Goal: Task Accomplishment & Management: Complete application form

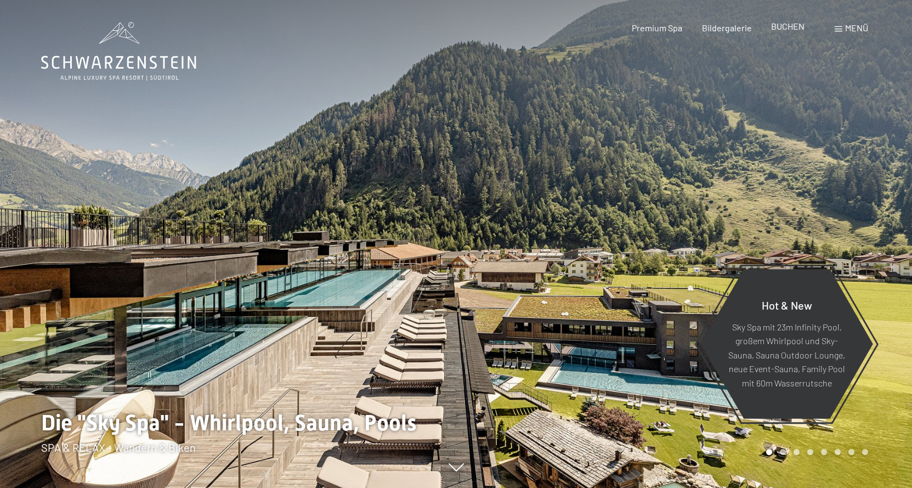
click at [790, 25] on span "BUCHEN" at bounding box center [787, 26] width 33 height 10
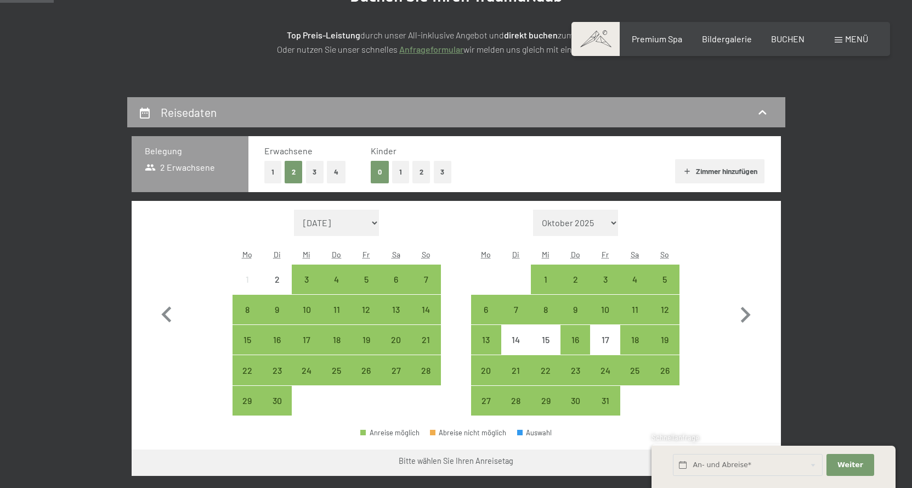
scroll to position [219, 0]
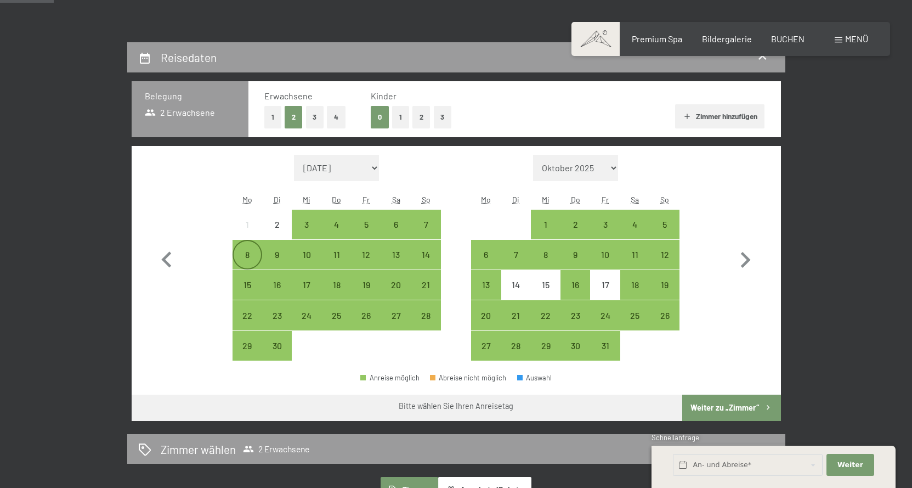
click at [240, 254] on div "8" at bounding box center [247, 263] width 27 height 27
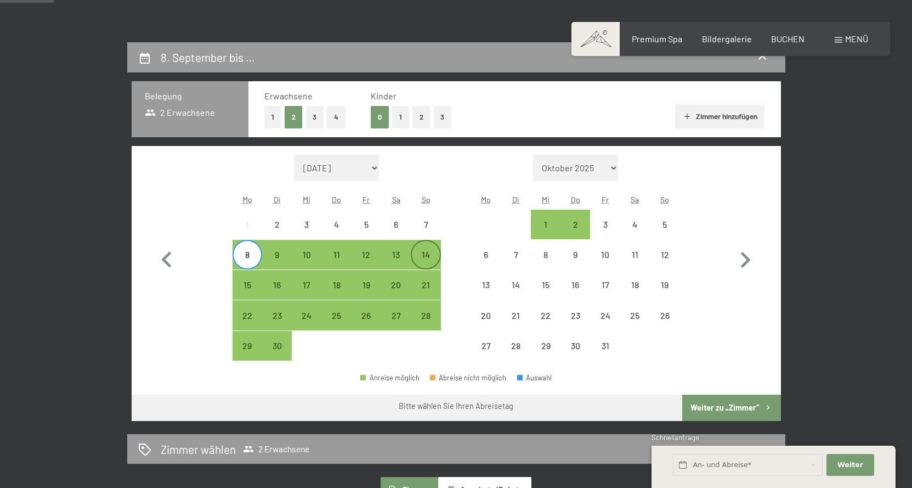
click at [426, 255] on div "14" at bounding box center [425, 263] width 27 height 27
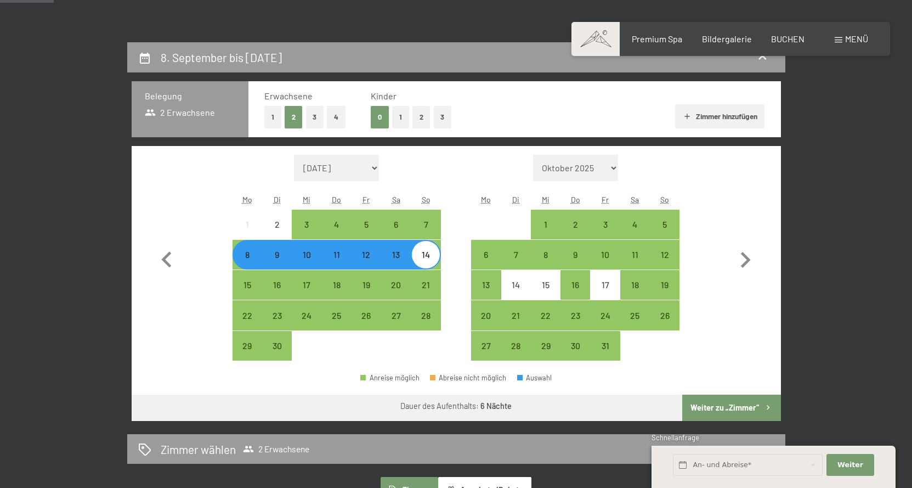
click at [754, 402] on button "Weiter zu „Zimmer“" at bounding box center [731, 407] width 98 height 26
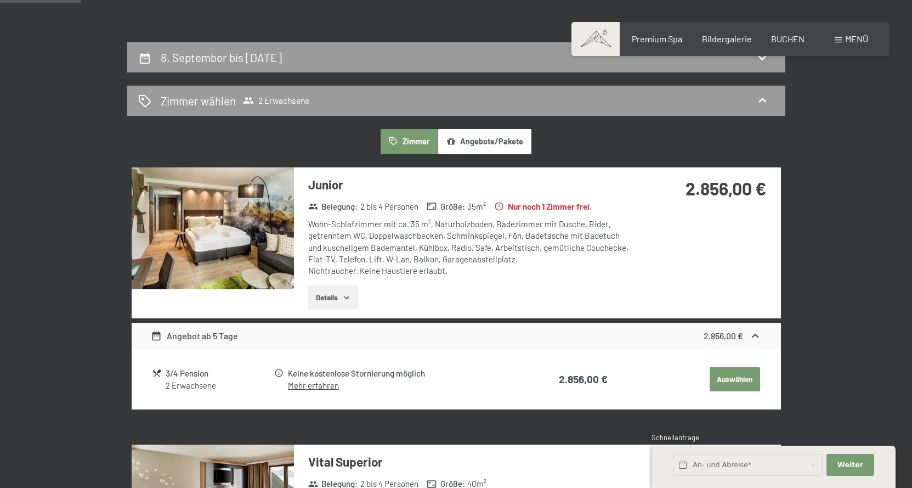
scroll to position [262, 0]
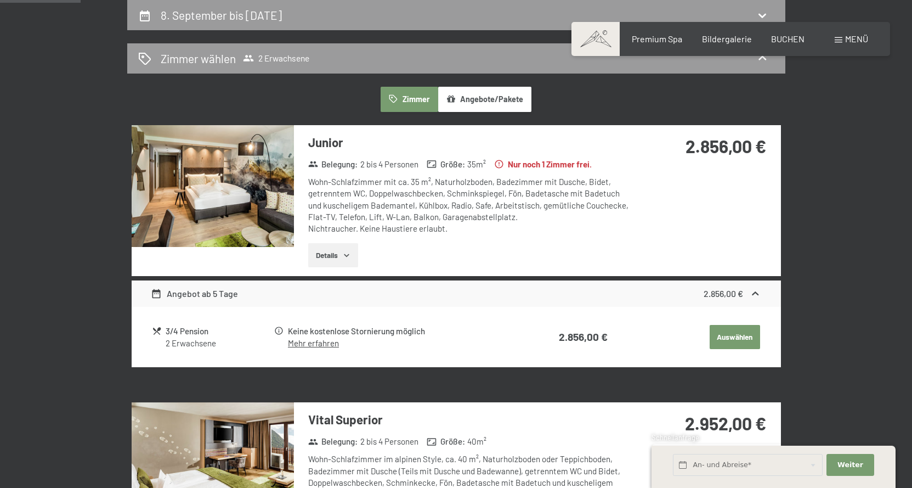
click at [189, 191] on img at bounding box center [213, 186] width 162 height 122
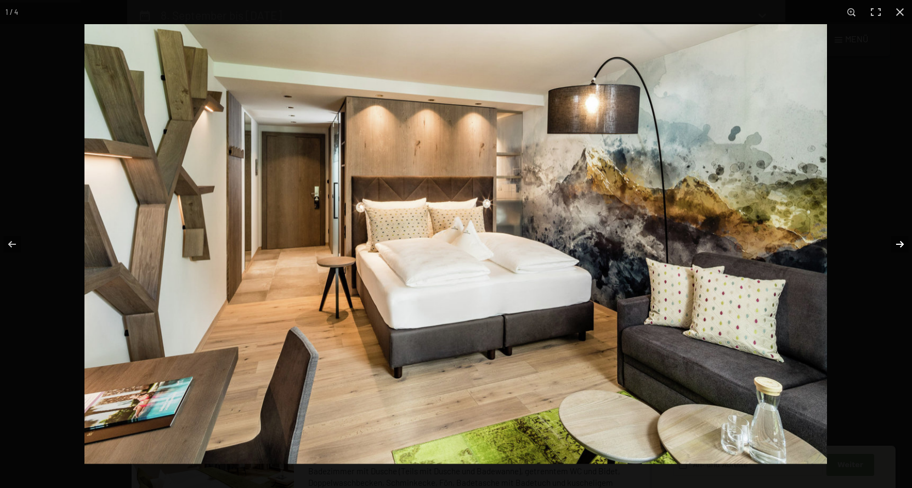
click at [899, 242] on button "button" at bounding box center [893, 244] width 38 height 55
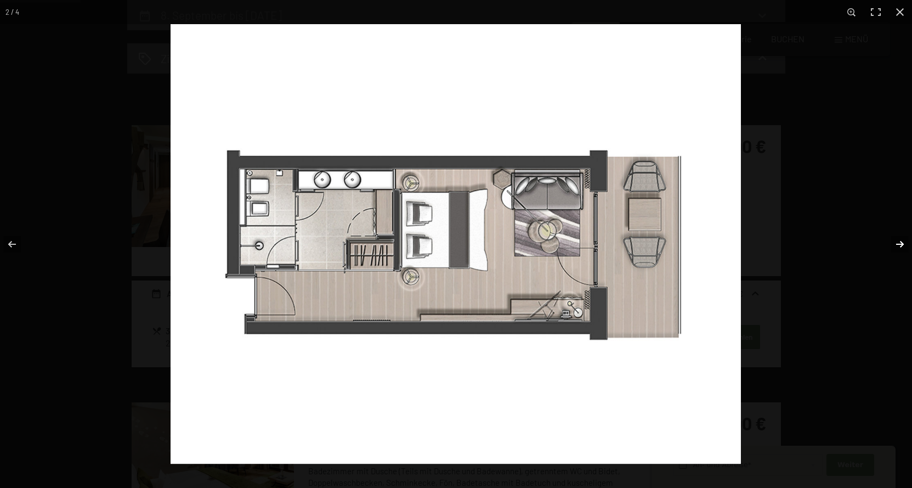
click at [899, 242] on button "button" at bounding box center [893, 244] width 38 height 55
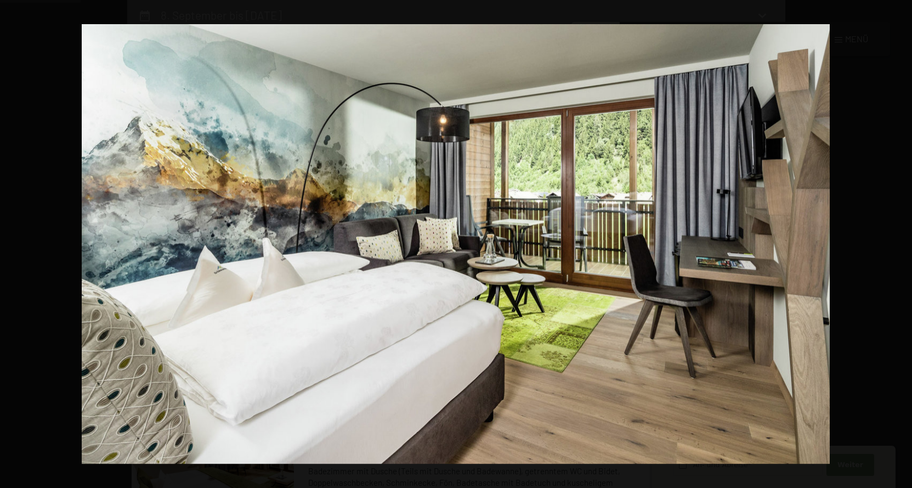
click at [899, 242] on button "button" at bounding box center [893, 244] width 38 height 55
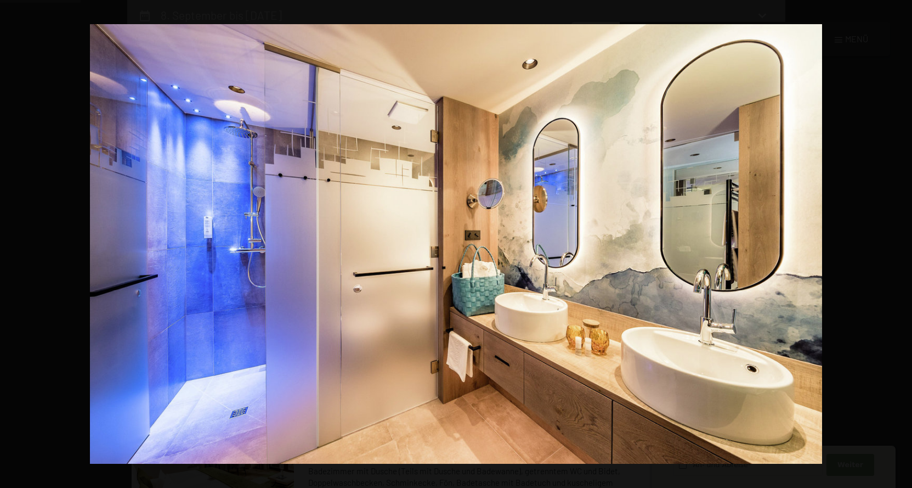
click at [899, 242] on button "button" at bounding box center [893, 244] width 38 height 55
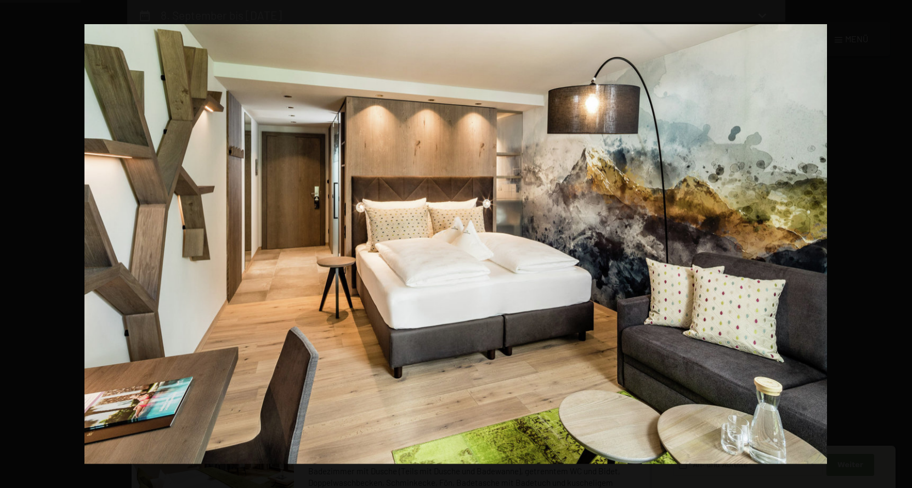
click at [899, 242] on button "button" at bounding box center [893, 244] width 38 height 55
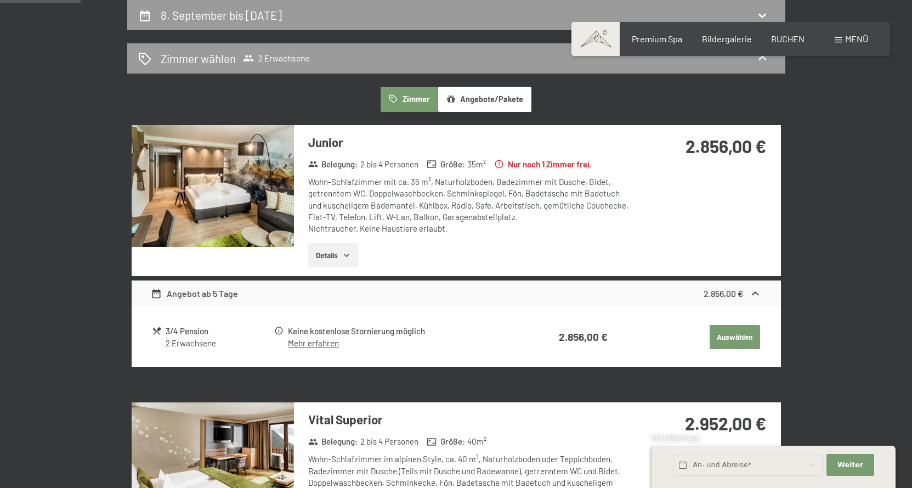
click at [0, 0] on button "button" at bounding box center [0, 0] width 0 height 0
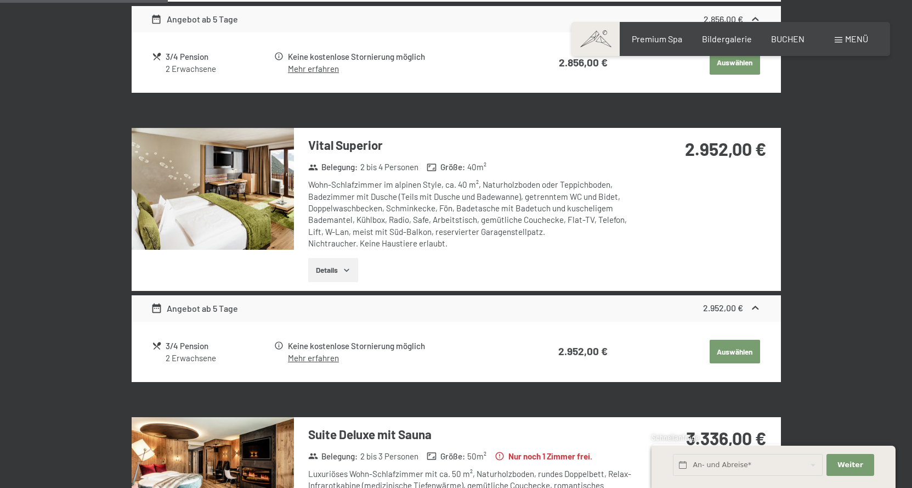
scroll to position [426, 0]
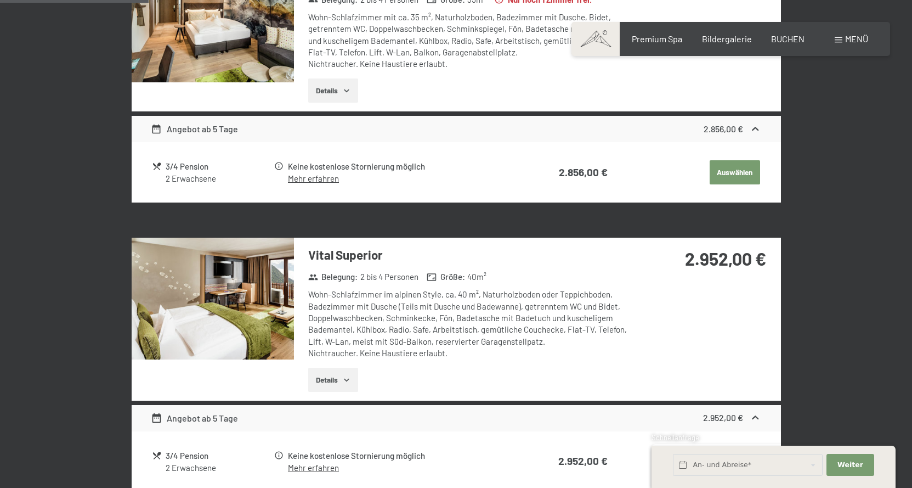
click at [239, 288] on img at bounding box center [213, 298] width 162 height 122
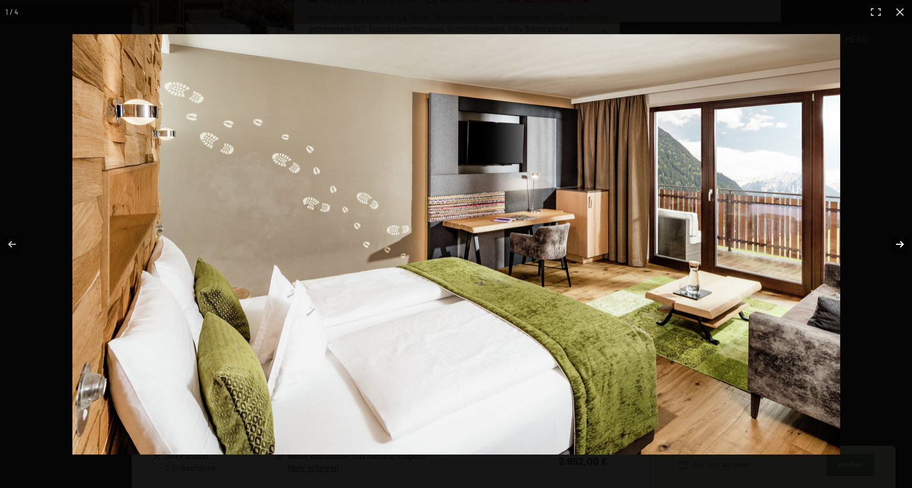
click at [902, 242] on button "button" at bounding box center [893, 244] width 38 height 55
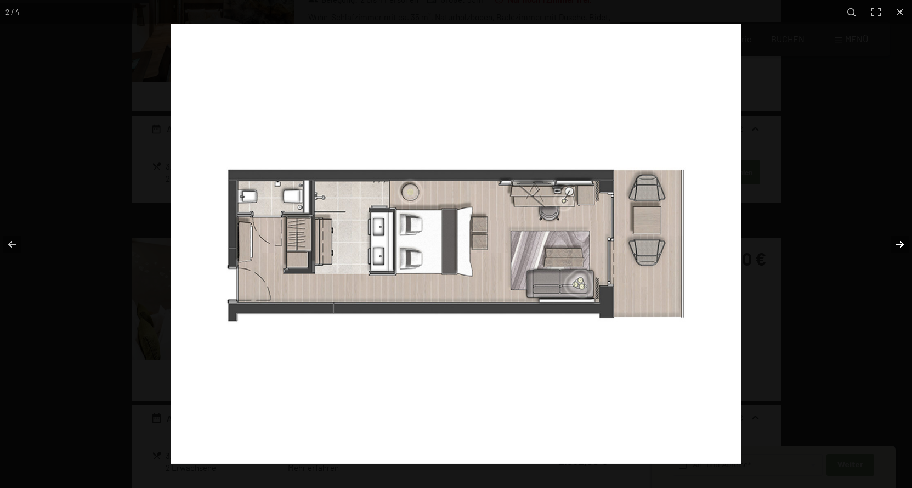
click at [902, 242] on button "button" at bounding box center [893, 244] width 38 height 55
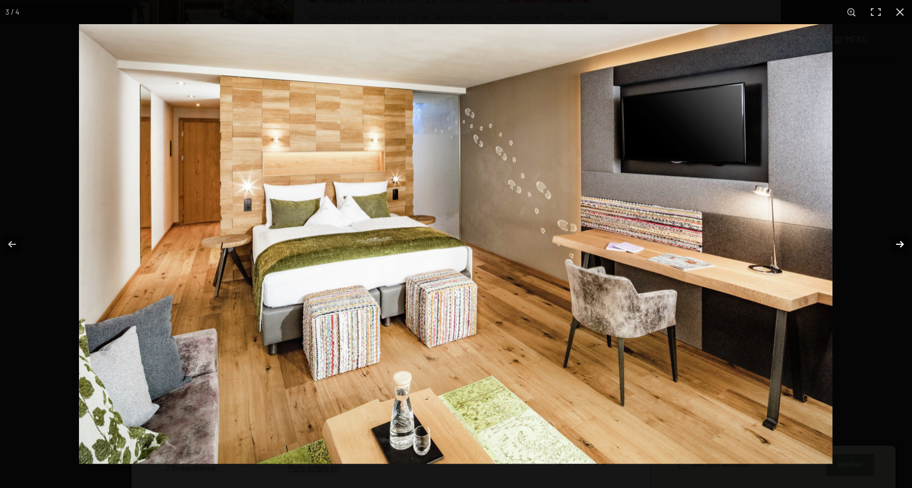
click at [902, 242] on button "button" at bounding box center [893, 244] width 38 height 55
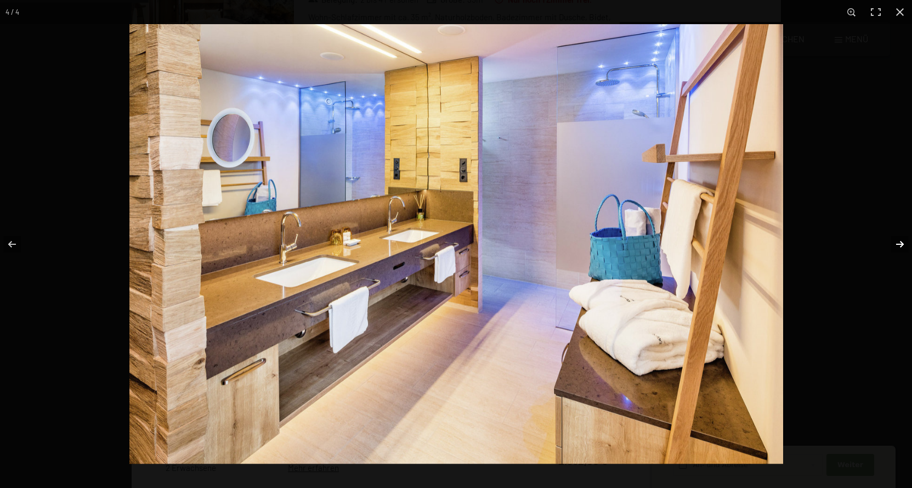
click at [902, 242] on button "button" at bounding box center [893, 244] width 38 height 55
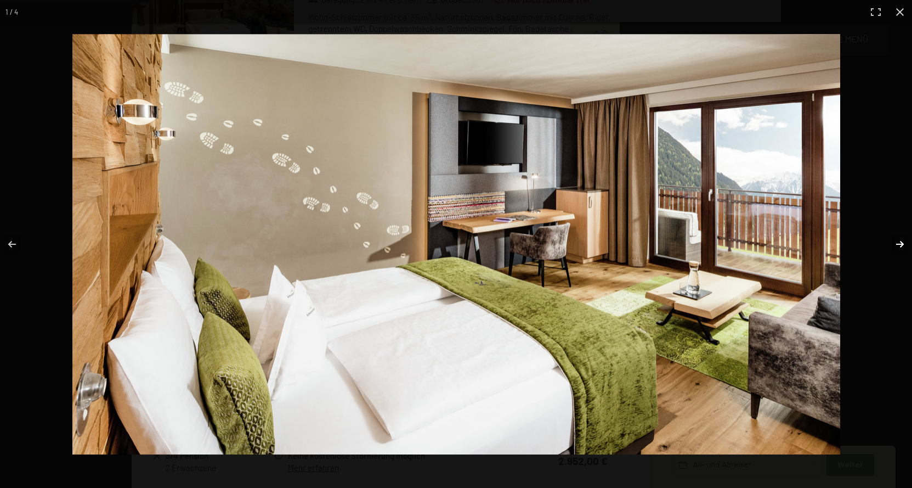
click at [902, 242] on button "button" at bounding box center [893, 244] width 38 height 55
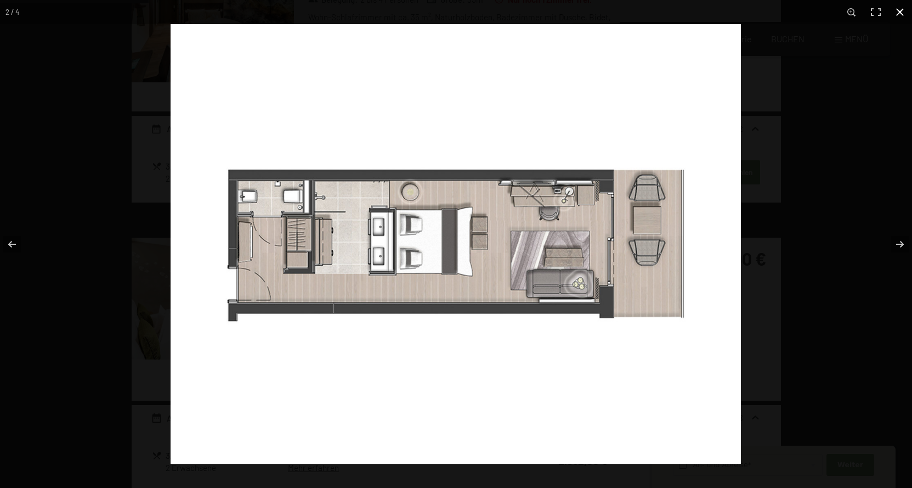
click at [900, 12] on button "button" at bounding box center [900, 12] width 24 height 24
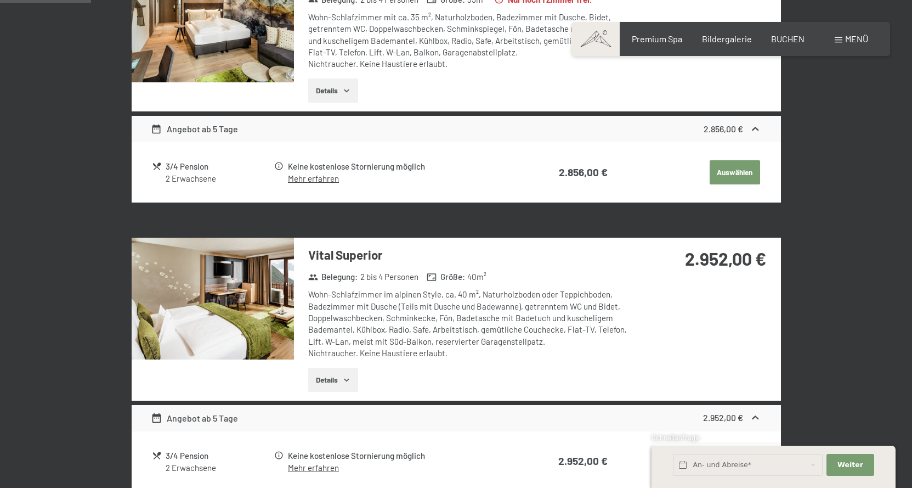
scroll to position [207, 0]
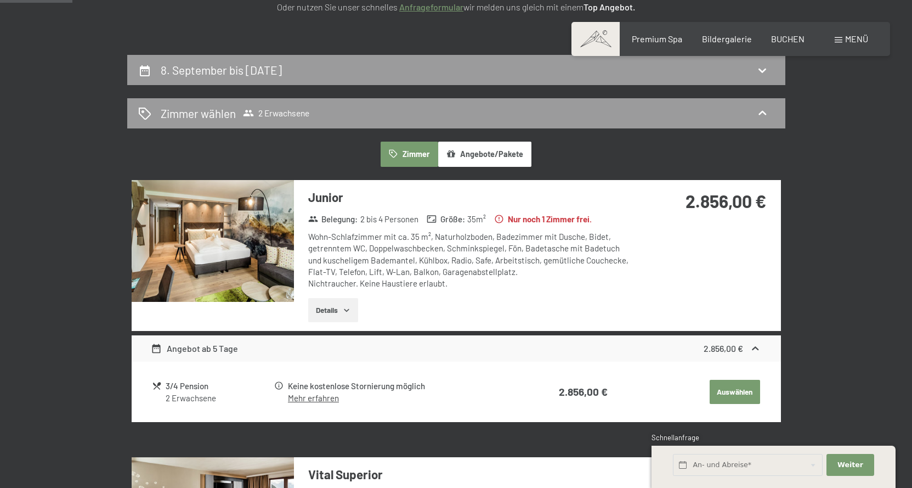
click at [252, 243] on img at bounding box center [213, 241] width 162 height 122
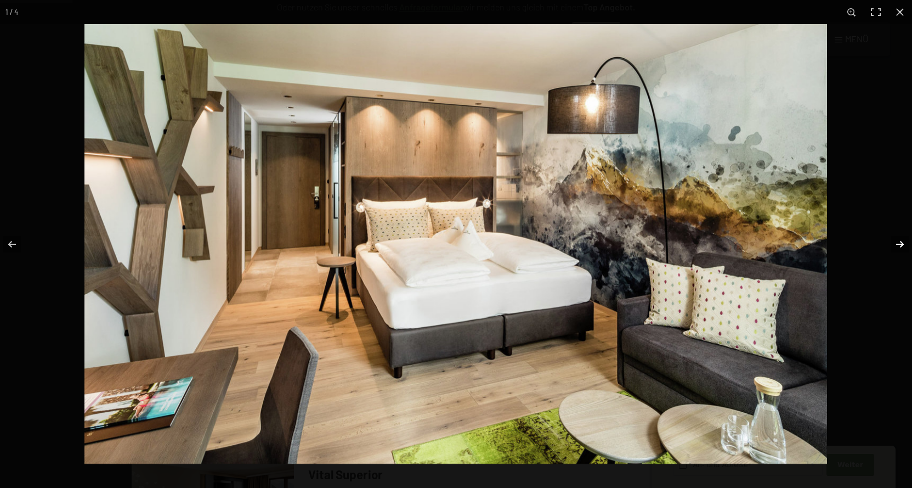
click at [902, 240] on button "button" at bounding box center [893, 244] width 38 height 55
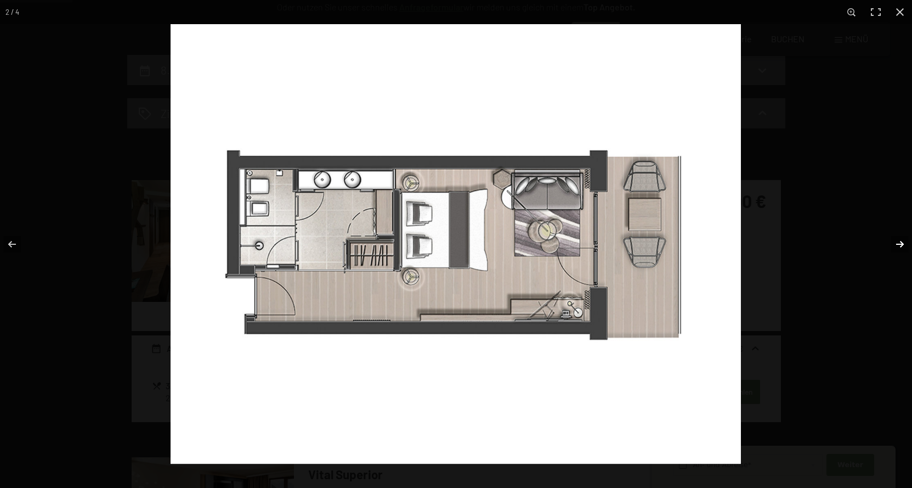
click at [902, 240] on button "button" at bounding box center [893, 244] width 38 height 55
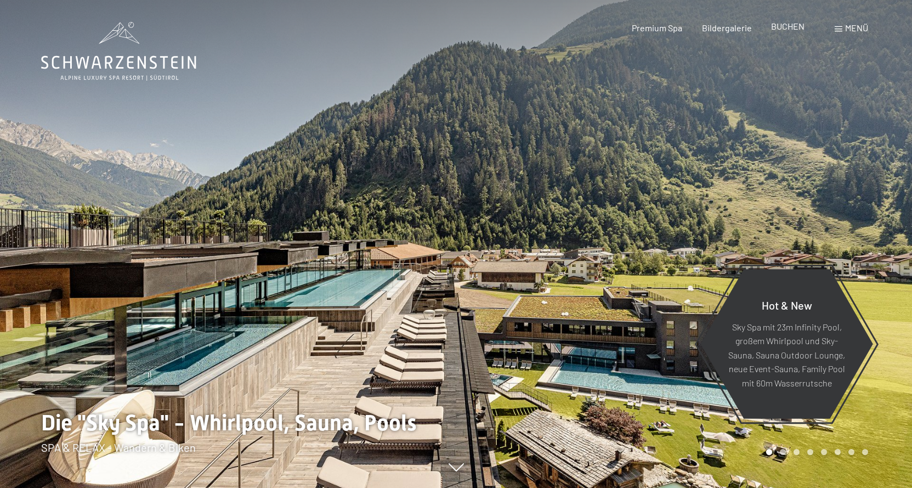
click at [783, 24] on span "BUCHEN" at bounding box center [787, 26] width 33 height 10
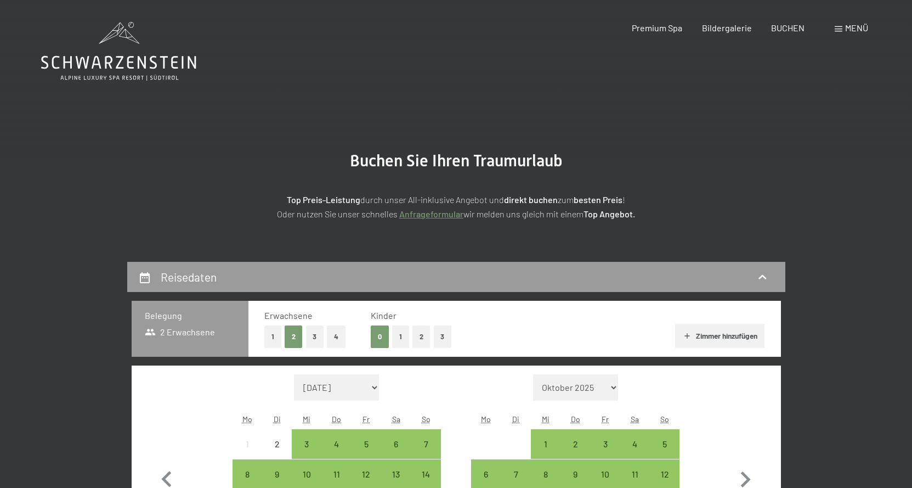
click at [846, 29] on span "Menü" at bounding box center [856, 27] width 23 height 10
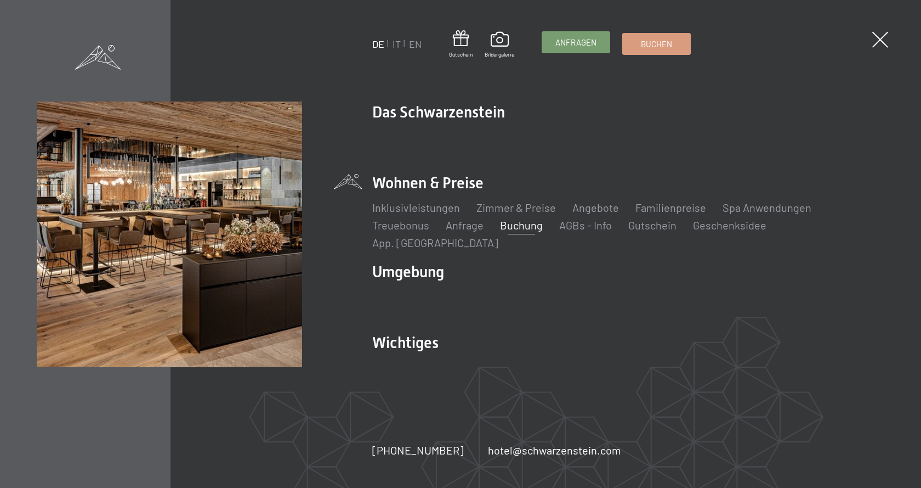
click at [561, 44] on span "Anfragen" at bounding box center [576, 43] width 41 height 12
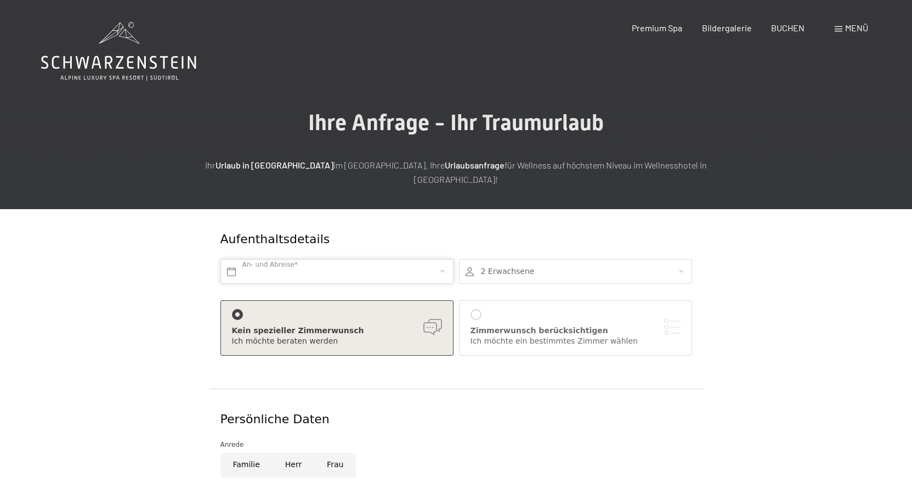
click at [311, 259] on input "text" at bounding box center [336, 271] width 233 height 25
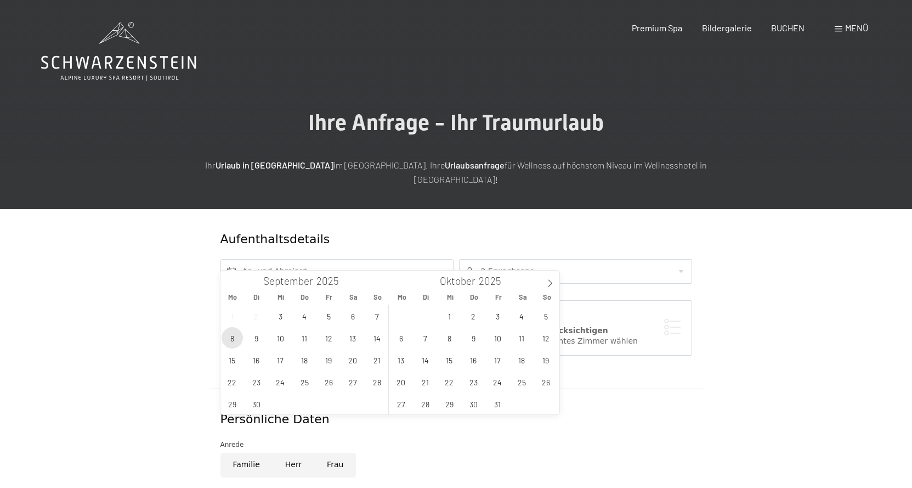
click at [230, 337] on span "8" at bounding box center [232, 337] width 21 height 21
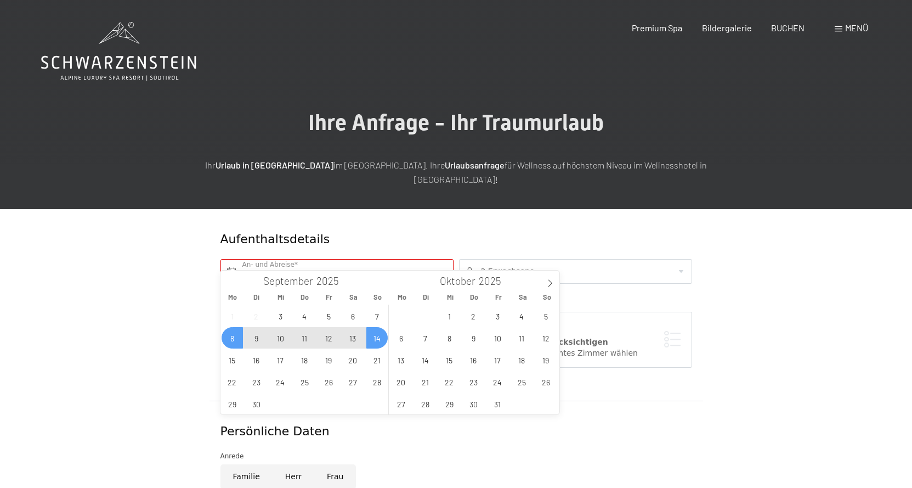
click at [380, 339] on span "14" at bounding box center [376, 337] width 21 height 21
type input "[DATE] - [DATE]"
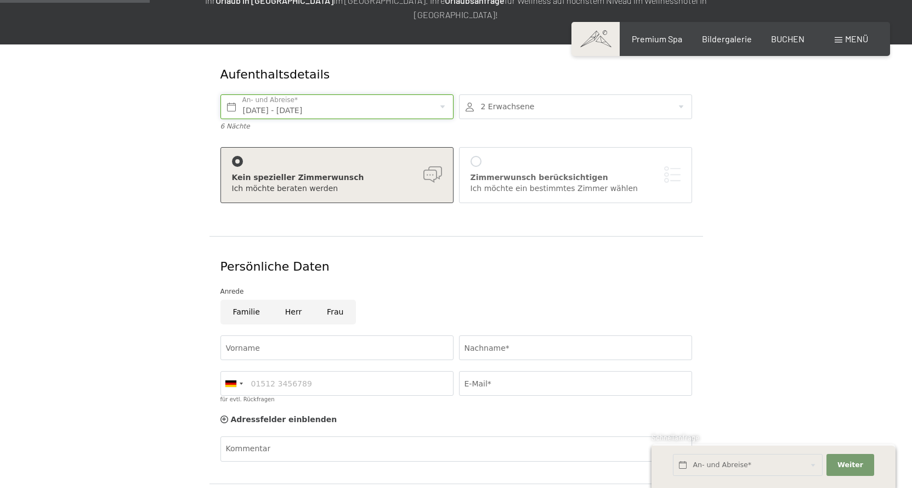
scroll to position [219, 0]
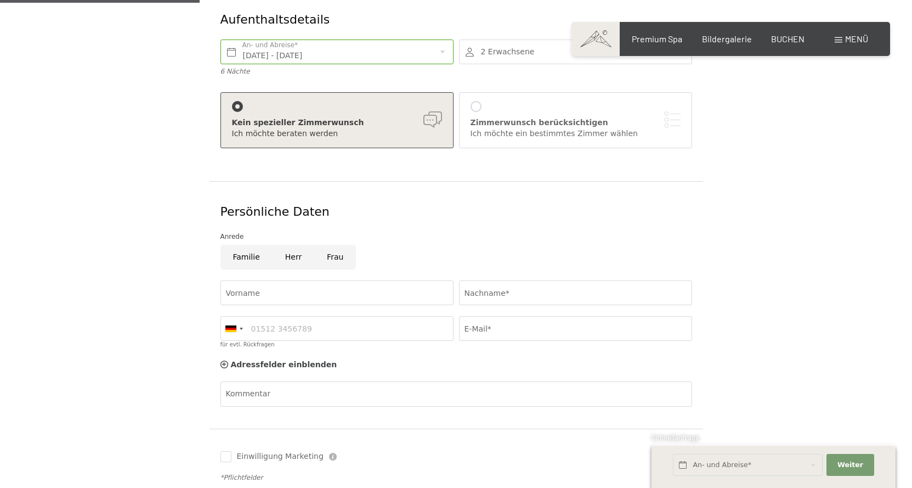
click at [291, 245] on input "Herr" at bounding box center [294, 257] width 42 height 25
radio input "true"
click at [304, 280] on input "Vorname" at bounding box center [336, 292] width 233 height 25
type input "[PERSON_NAME]"
click at [570, 280] on input "Nachname*" at bounding box center [575, 292] width 233 height 25
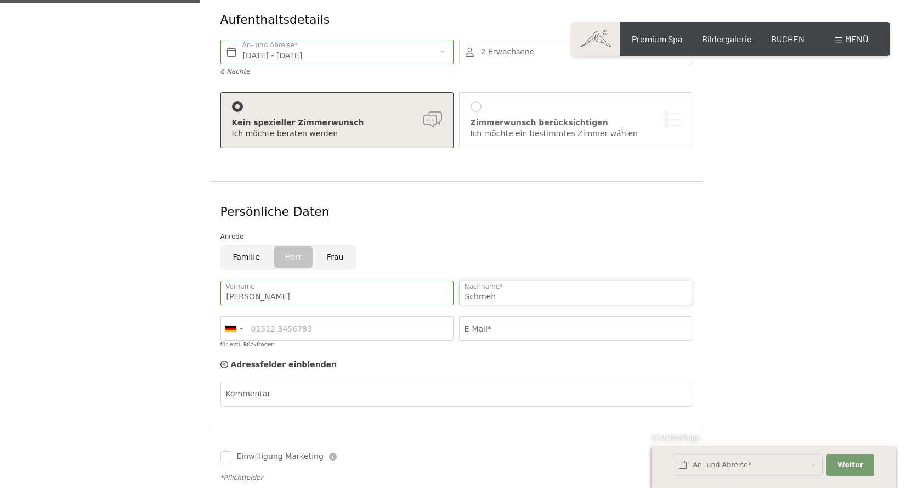
type input "Schmeh"
click at [320, 316] on input "für evtl. Rückfragen" at bounding box center [336, 328] width 233 height 25
type input "017651604661"
click at [510, 316] on input "E-Mail*" at bounding box center [575, 328] width 233 height 25
type input "[PERSON_NAME][EMAIL_ADDRESS][DOMAIN_NAME]"
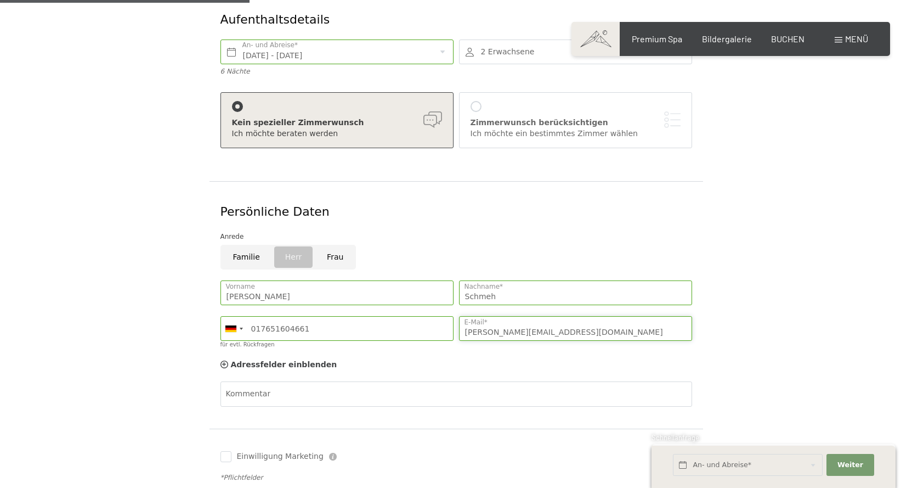
scroll to position [274, 0]
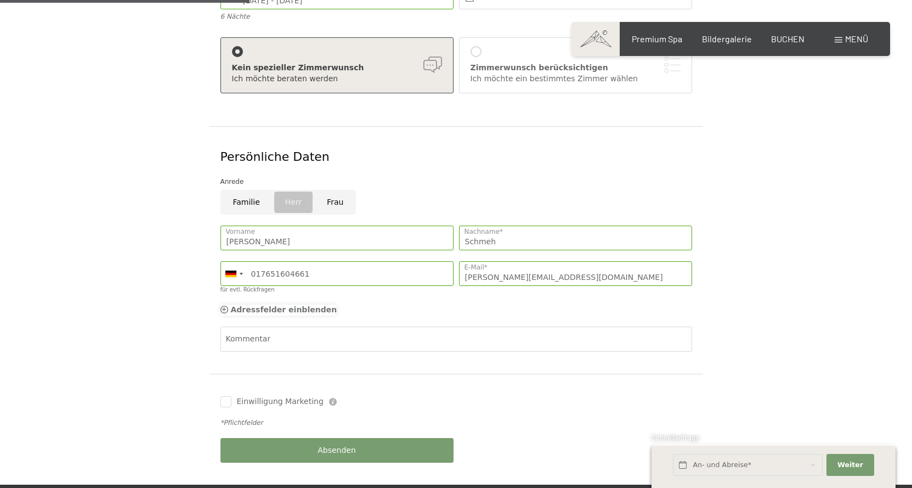
click at [223, 305] on icon at bounding box center [224, 309] width 8 height 8
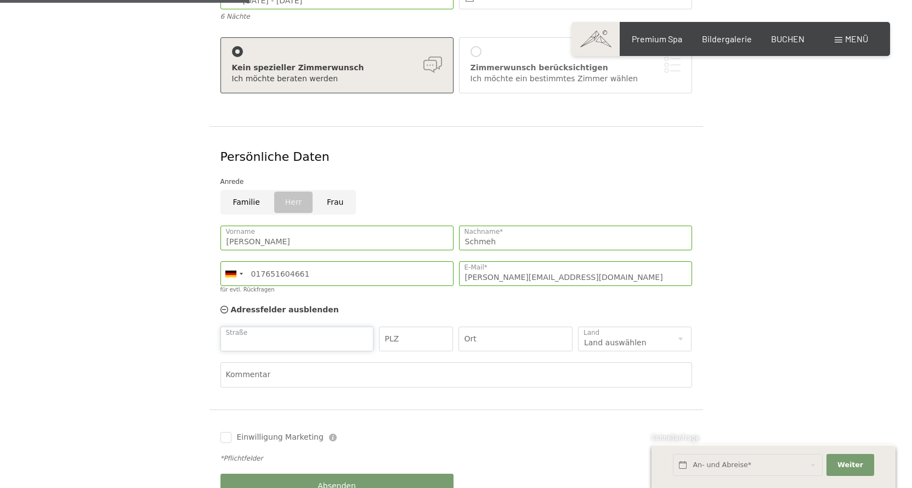
click at [260, 328] on input "Straße" at bounding box center [297, 338] width 154 height 25
type input "Rotac"
click at [226, 305] on icon at bounding box center [224, 309] width 8 height 8
click at [266, 326] on div "Kommentar" at bounding box center [456, 357] width 472 height 63
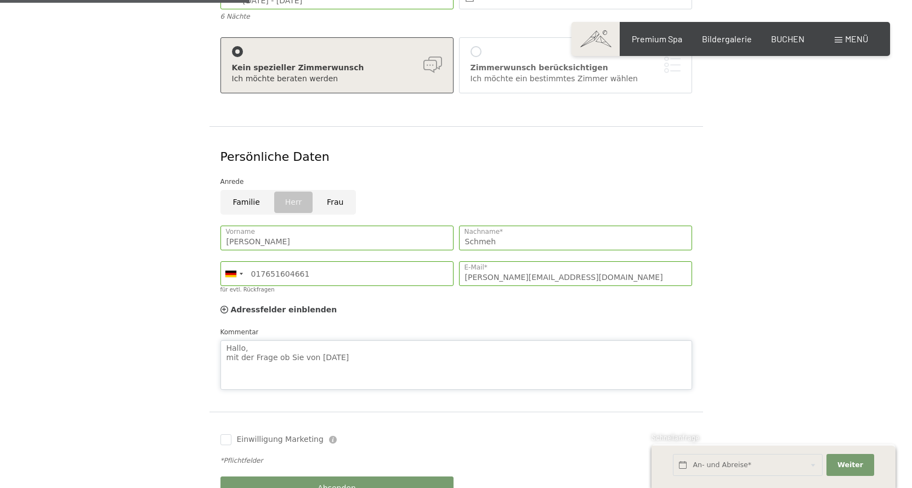
click at [335, 344] on textarea "Hallo, mit der Frage ob Sie von [DATE]" at bounding box center [456, 364] width 472 height 49
click at [341, 343] on textarea "Hallo, mit der Frage ob Sie von [DATE]" at bounding box center [456, 364] width 472 height 49
click at [379, 342] on textarea "Hallo, mit der Frage ob Sie von [DATE]" at bounding box center [456, 364] width 472 height 49
click at [584, 341] on textarea "Hallo, mit der Frage ob Sie von [DATE]- [DATE] noch ein Doppelzimmer für 2 Pers…" at bounding box center [456, 364] width 472 height 49
click at [618, 342] on textarea "Hallo, mit der Frage ob Sie von [DATE]- [DATE] noch ein Doppelzimmer für 2 Pers…" at bounding box center [456, 364] width 472 height 49
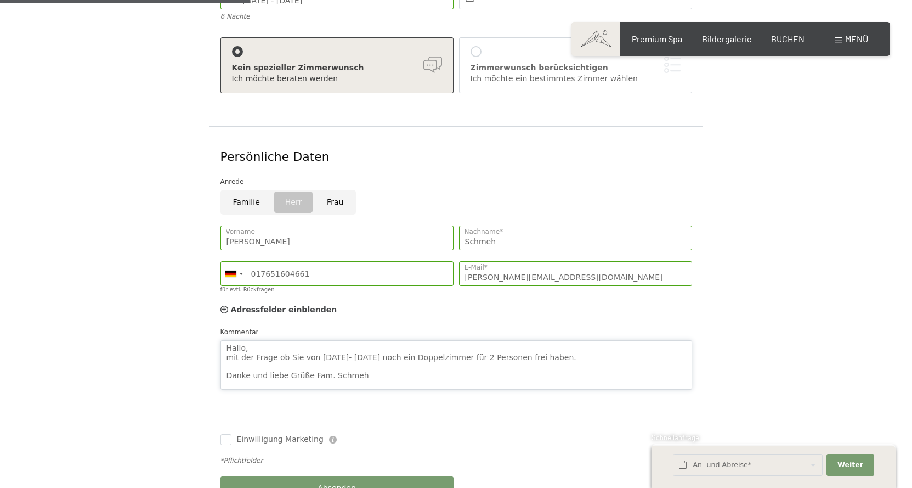
click at [271, 342] on textarea "Hallo, mit der Frage ob Sie von [DATE]- [DATE] noch ein Doppelzimmer für 2 Pers…" at bounding box center [456, 364] width 472 height 49
click at [243, 340] on textarea "Hallo, mit der Frage, ob Sie von [DATE]- [DATE] noch ein Doppelzimmer für 2 Per…" at bounding box center [456, 364] width 472 height 49
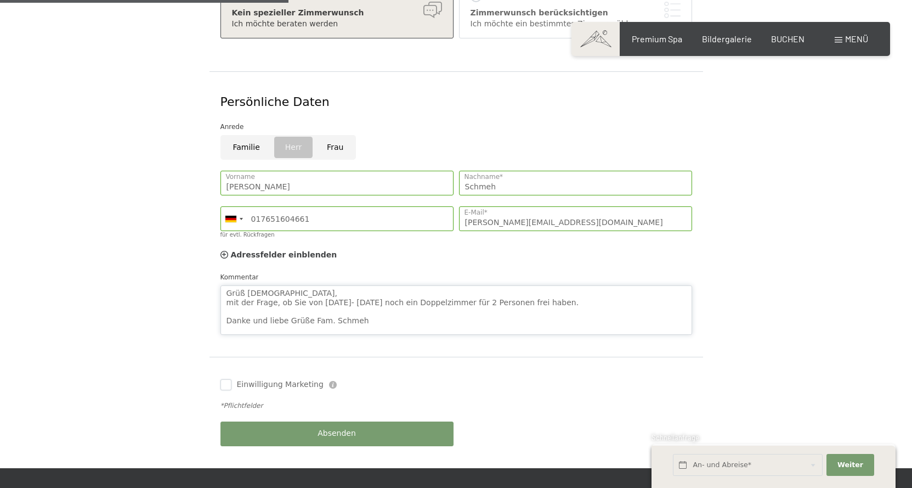
type textarea "Grüß [DEMOGRAPHIC_DATA], mit der Frage, ob Sie von [DATE]- [DATE] noch ein Dopp…"
click at [229, 379] on input "Einwilligung Marketing" at bounding box center [225, 384] width 11 height 11
checkbox input "true"
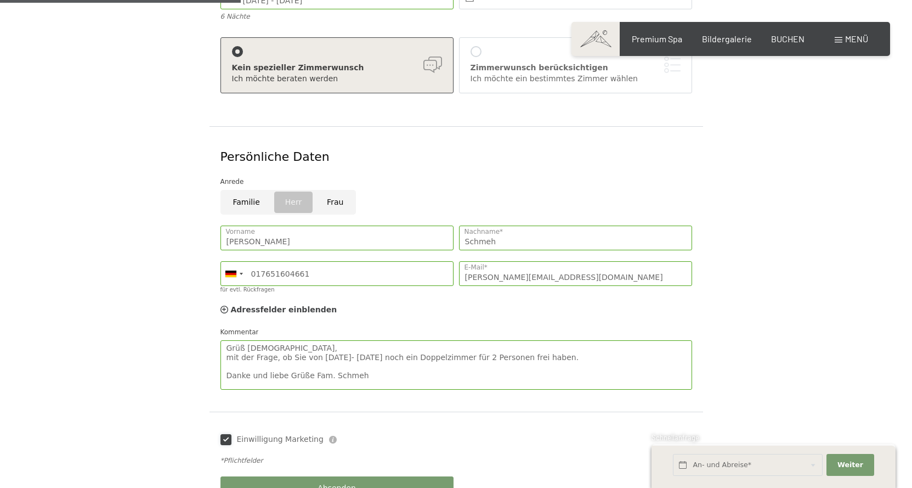
scroll to position [384, 0]
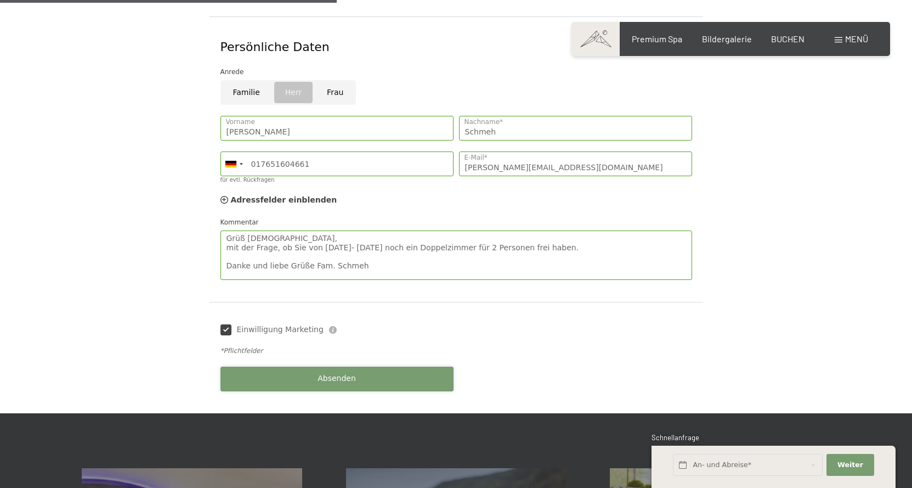
click at [254, 370] on button "Absenden" at bounding box center [336, 378] width 233 height 25
